Goal: Find specific page/section: Find specific page/section

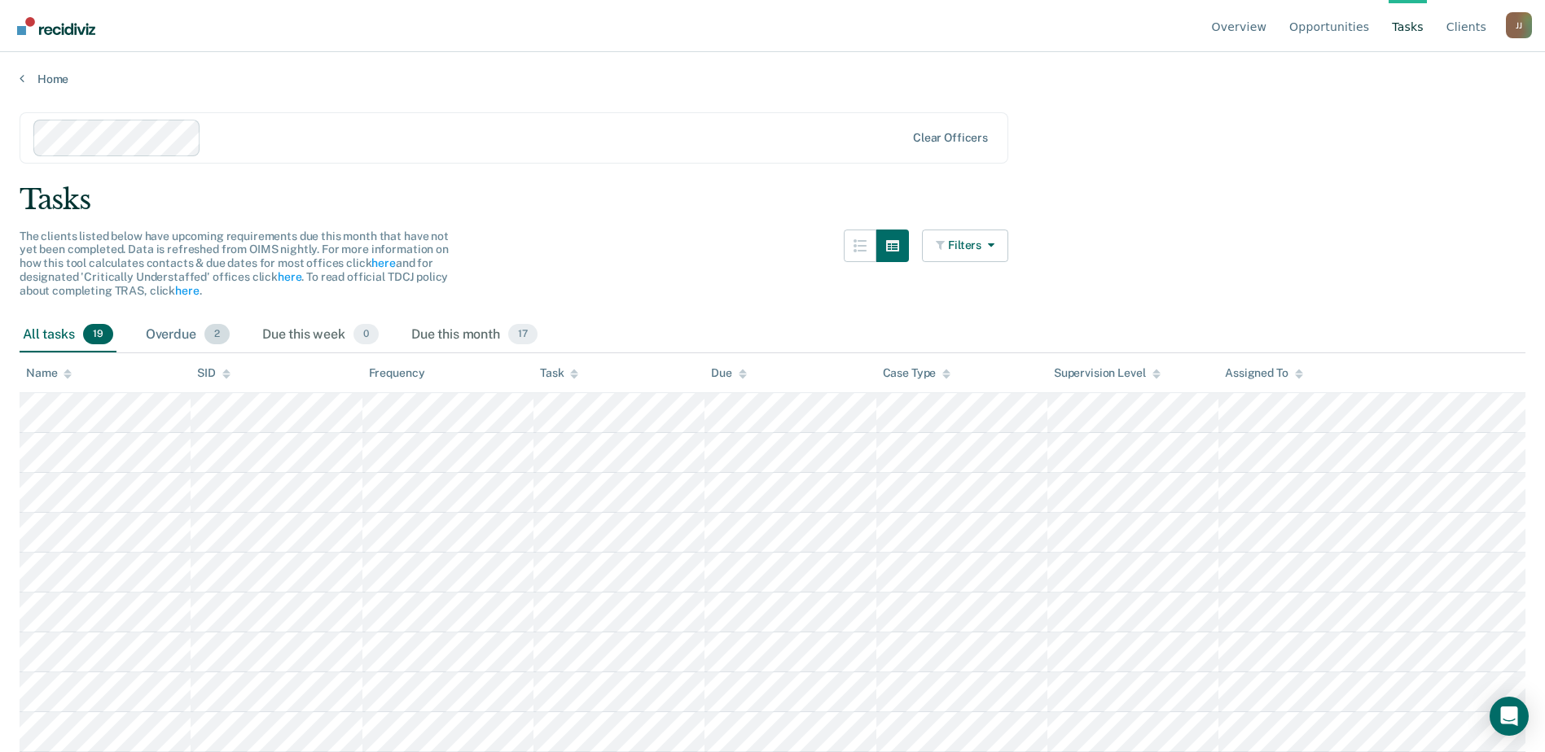
click at [230, 345] on span "2" at bounding box center [216, 334] width 25 height 21
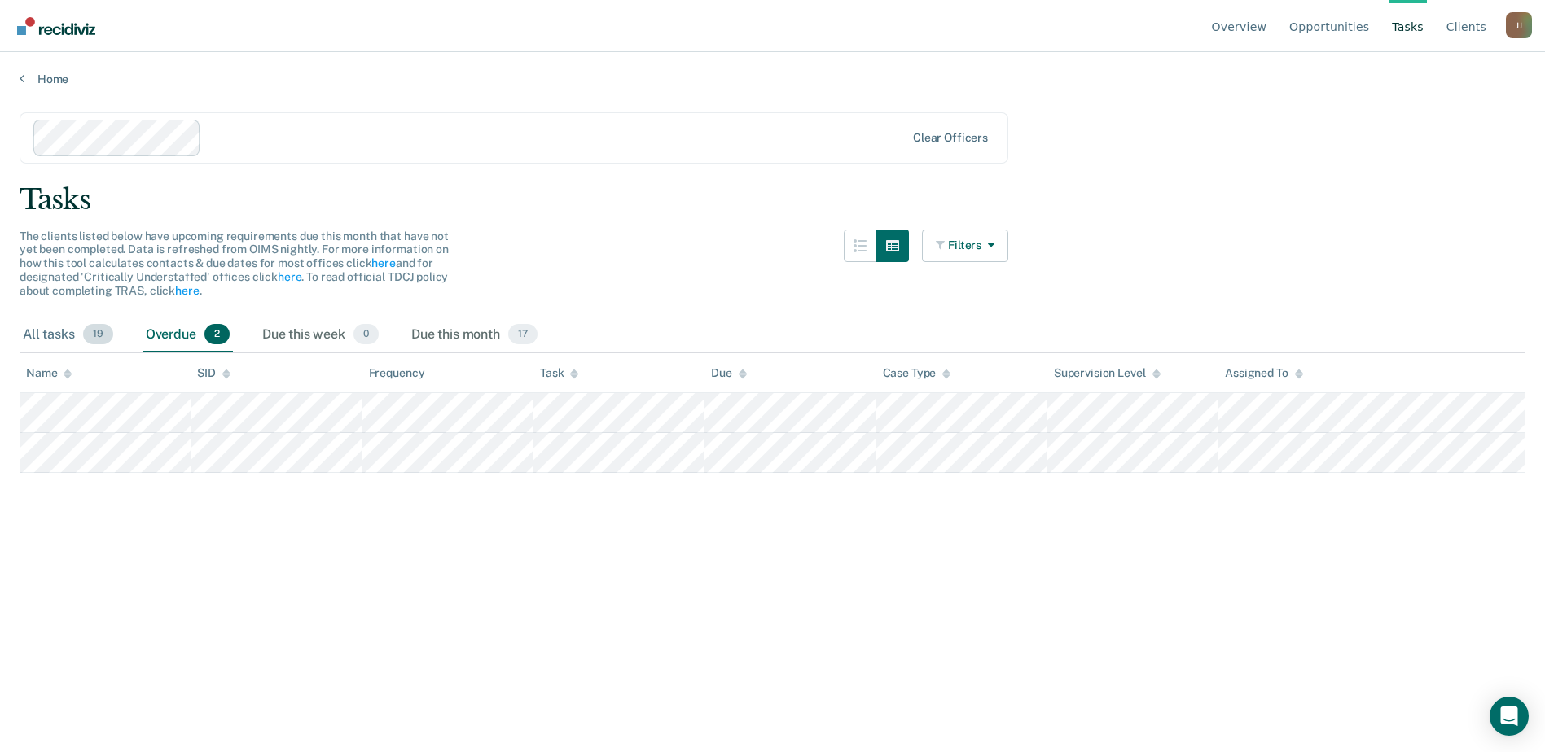
click at [113, 345] on span "19" at bounding box center [98, 334] width 30 height 21
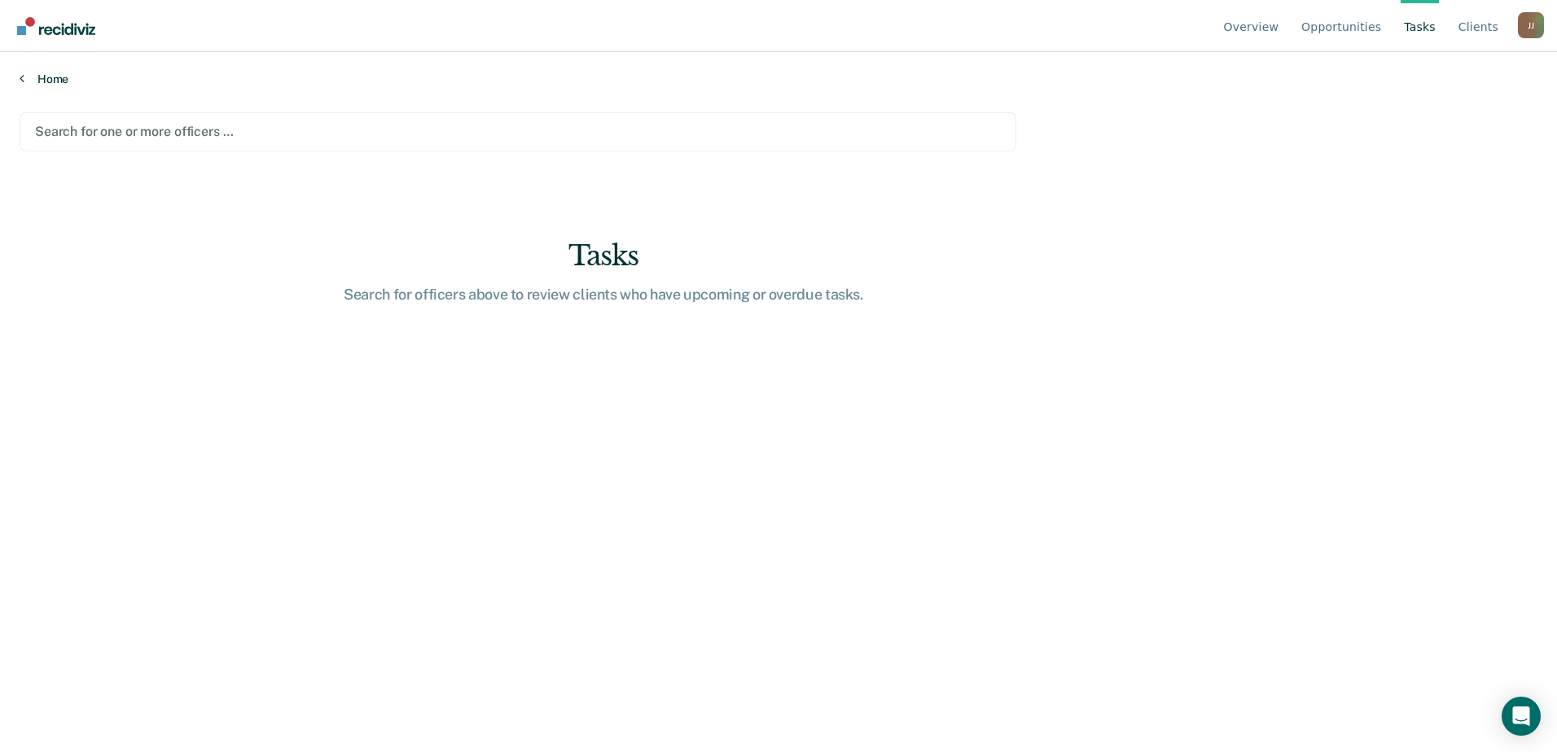
click at [45, 86] on link "Home" at bounding box center [779, 79] width 1518 height 15
